Goal: Find specific page/section: Find specific page/section

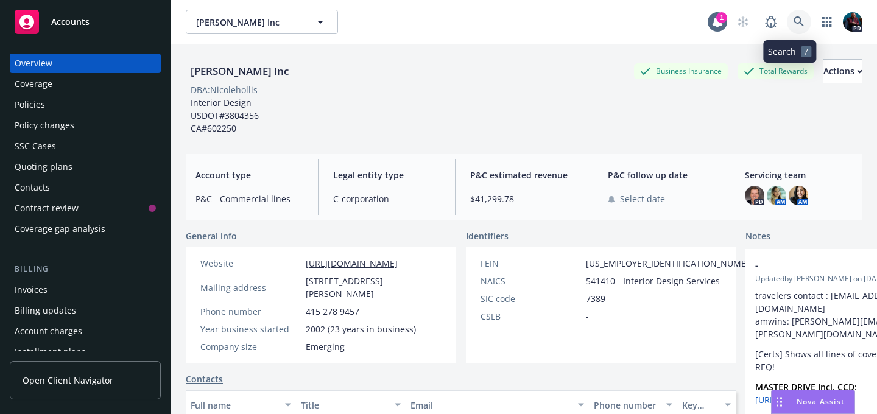
click at [793, 23] on icon at bounding box center [798, 21] width 11 height 11
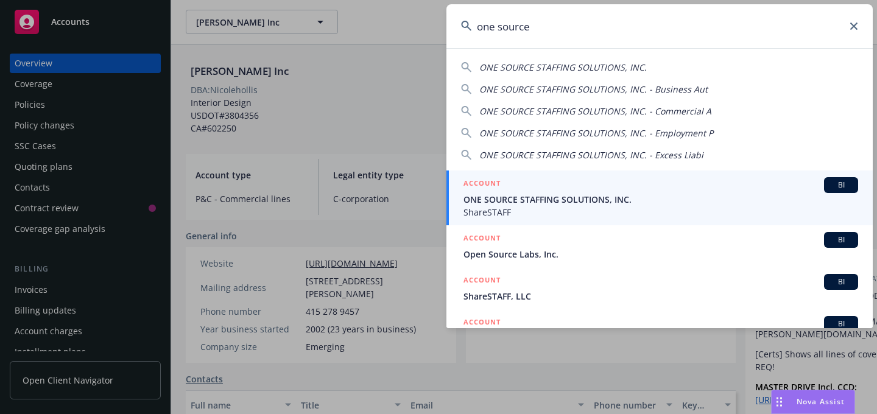
type input "one source"
click at [684, 194] on span "ONE SOURCE STAFFING SOLUTIONS, INC." at bounding box center [660, 199] width 394 height 13
